Goal: Information Seeking & Learning: Learn about a topic

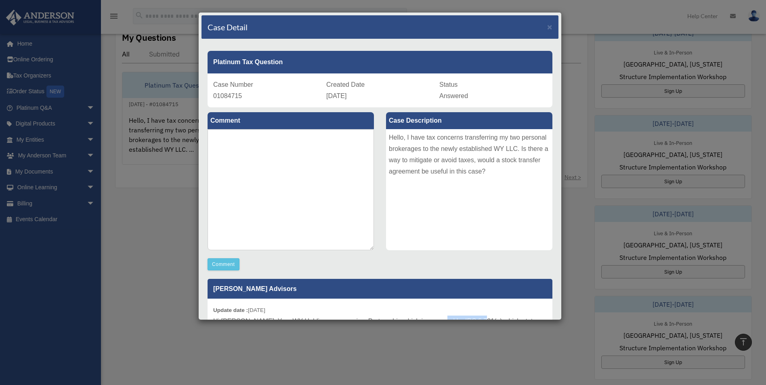
scroll to position [71, 0]
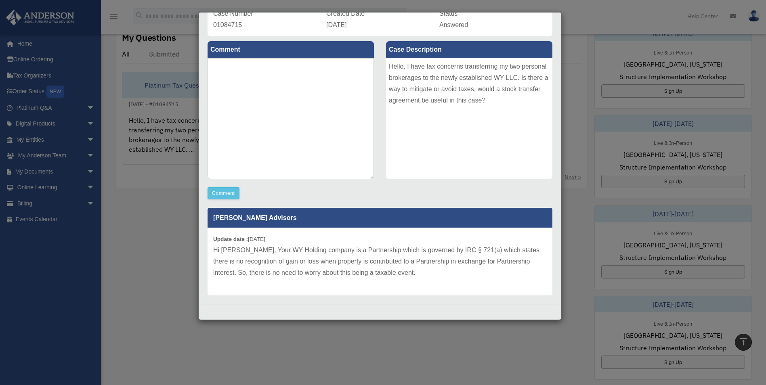
click at [352, 254] on p "Hi Vladimir, Your WY Holding company is a Partnership which is governed by IRC …" at bounding box center [380, 262] width 334 height 34
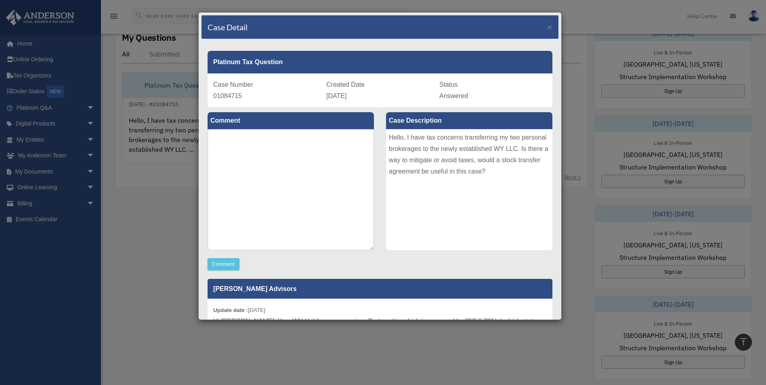
scroll to position [81, 0]
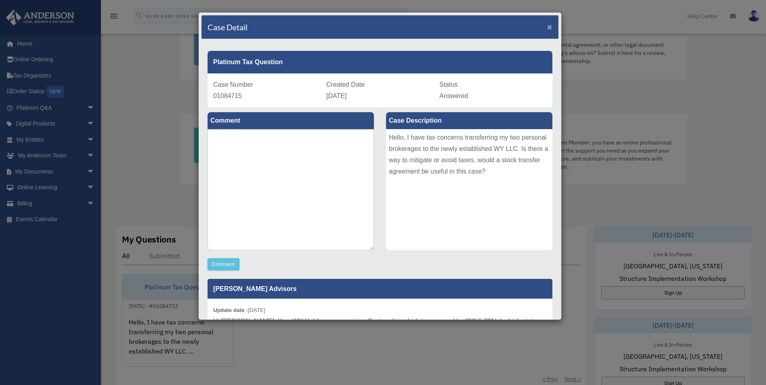
click at [547, 26] on span "×" at bounding box center [549, 26] width 5 height 9
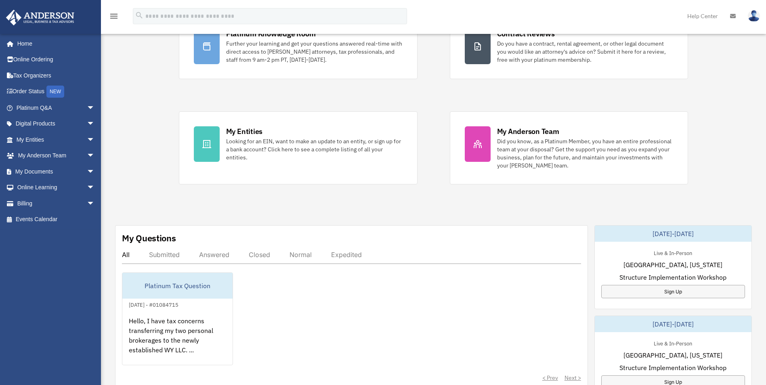
scroll to position [0, 0]
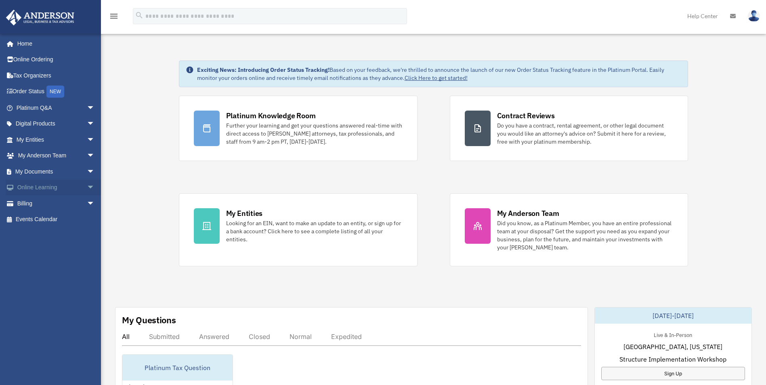
click at [34, 185] on link "Online Learning arrow_drop_down" at bounding box center [56, 188] width 101 height 16
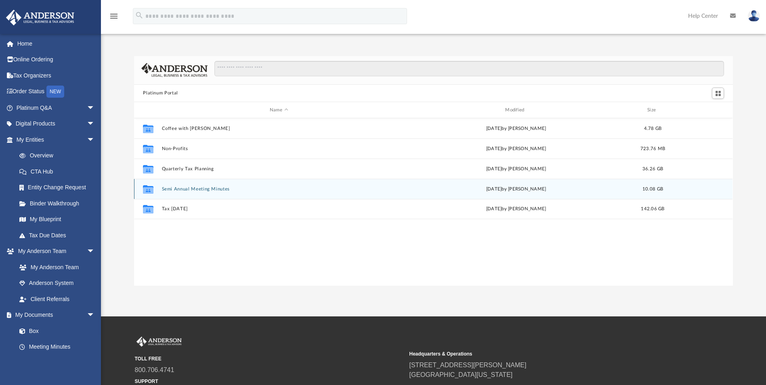
scroll to position [178, 593]
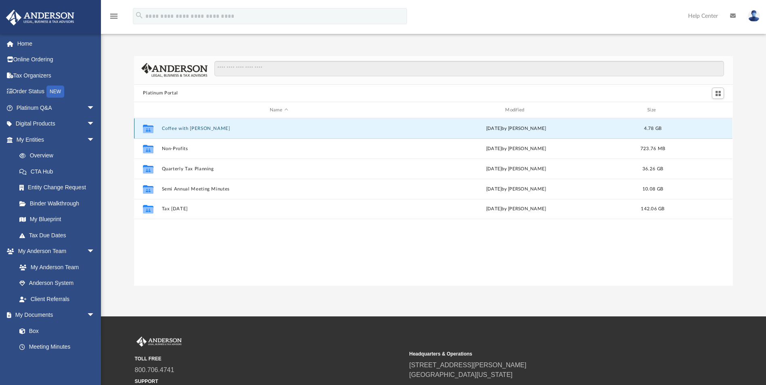
click at [217, 126] on button "Coffee with [PERSON_NAME]" at bounding box center [279, 128] width 234 height 5
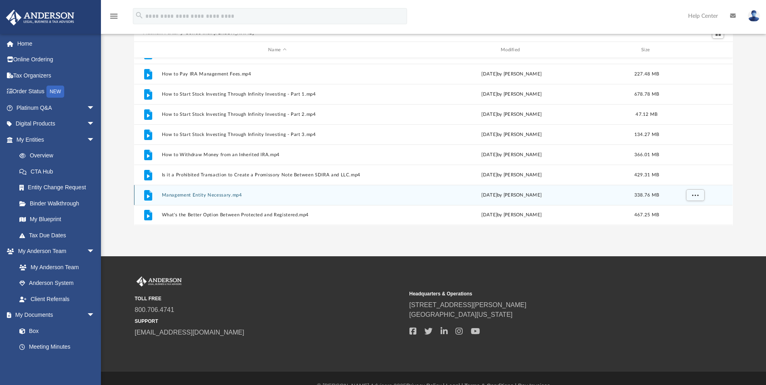
scroll to position [76, 0]
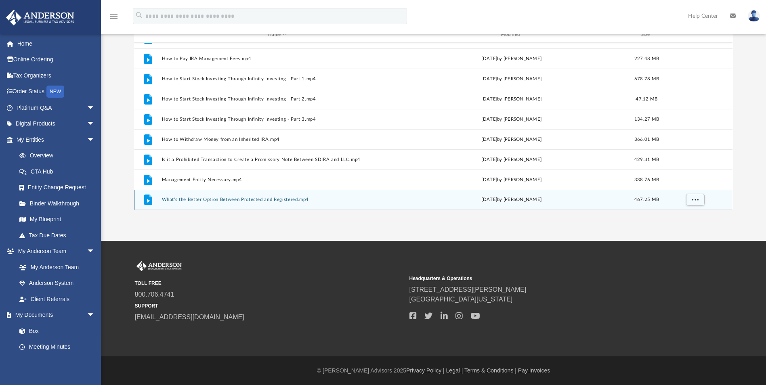
click at [332, 199] on button "What's the Better Option Between Protected and Registered.mp4" at bounding box center [277, 200] width 231 height 5
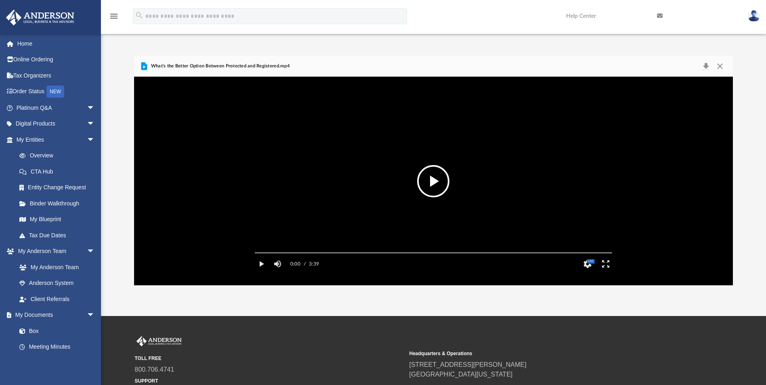
scroll to position [0, 0]
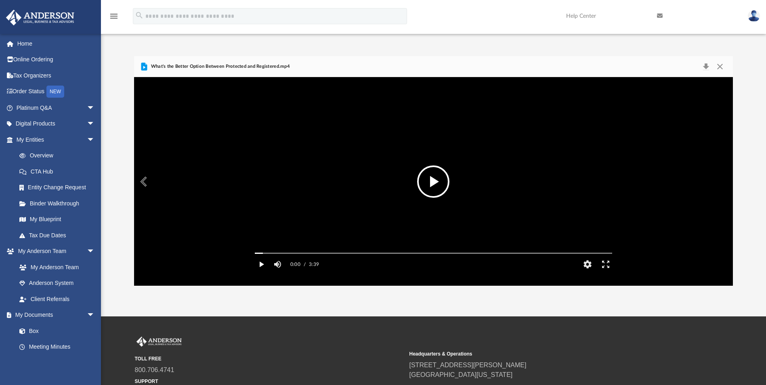
click at [257, 272] on button "Play" at bounding box center [261, 264] width 18 height 16
click at [404, 146] on video "File preview" at bounding box center [433, 181] width 370 height 185
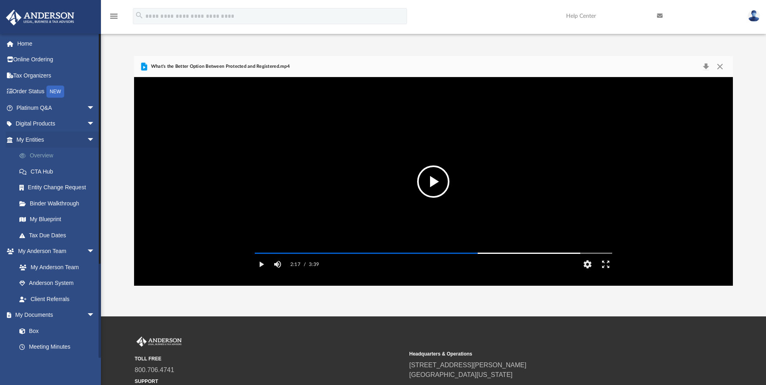
click at [45, 153] on link "Overview" at bounding box center [59, 156] width 96 height 16
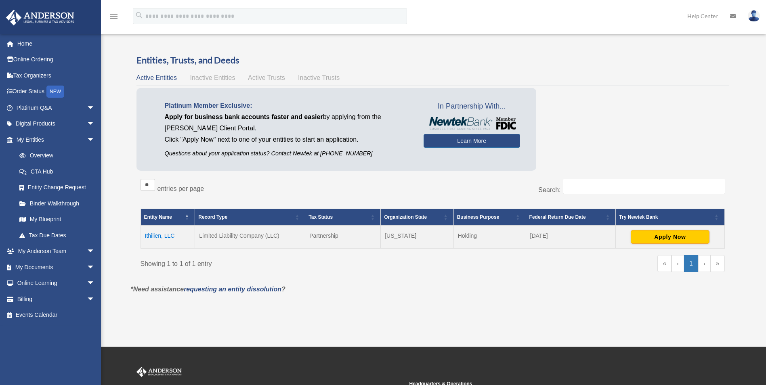
click at [155, 236] on td "Ithilien, LLC" at bounding box center [168, 237] width 55 height 23
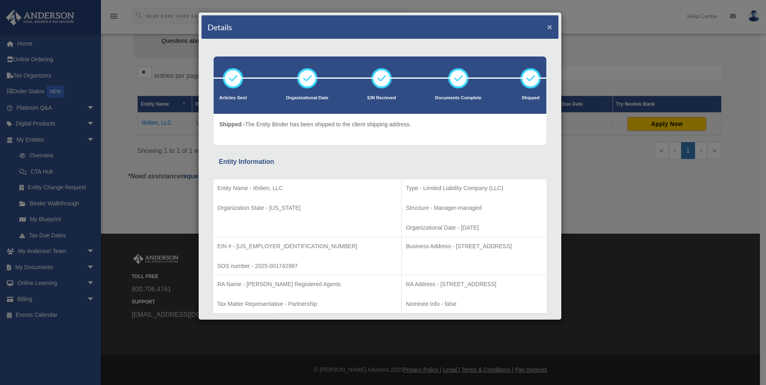
click at [547, 27] on button "×" at bounding box center [549, 27] width 5 height 8
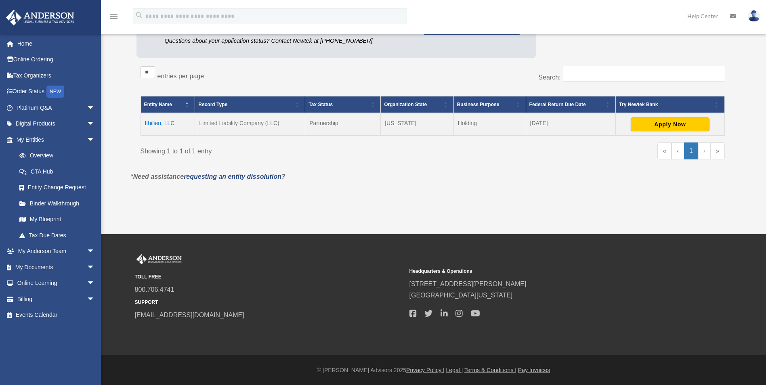
click at [406, 71] on div "** ** ** *** entries per page" at bounding box center [284, 76] width 286 height 20
